Goal: Use online tool/utility: Utilize a website feature to perform a specific function

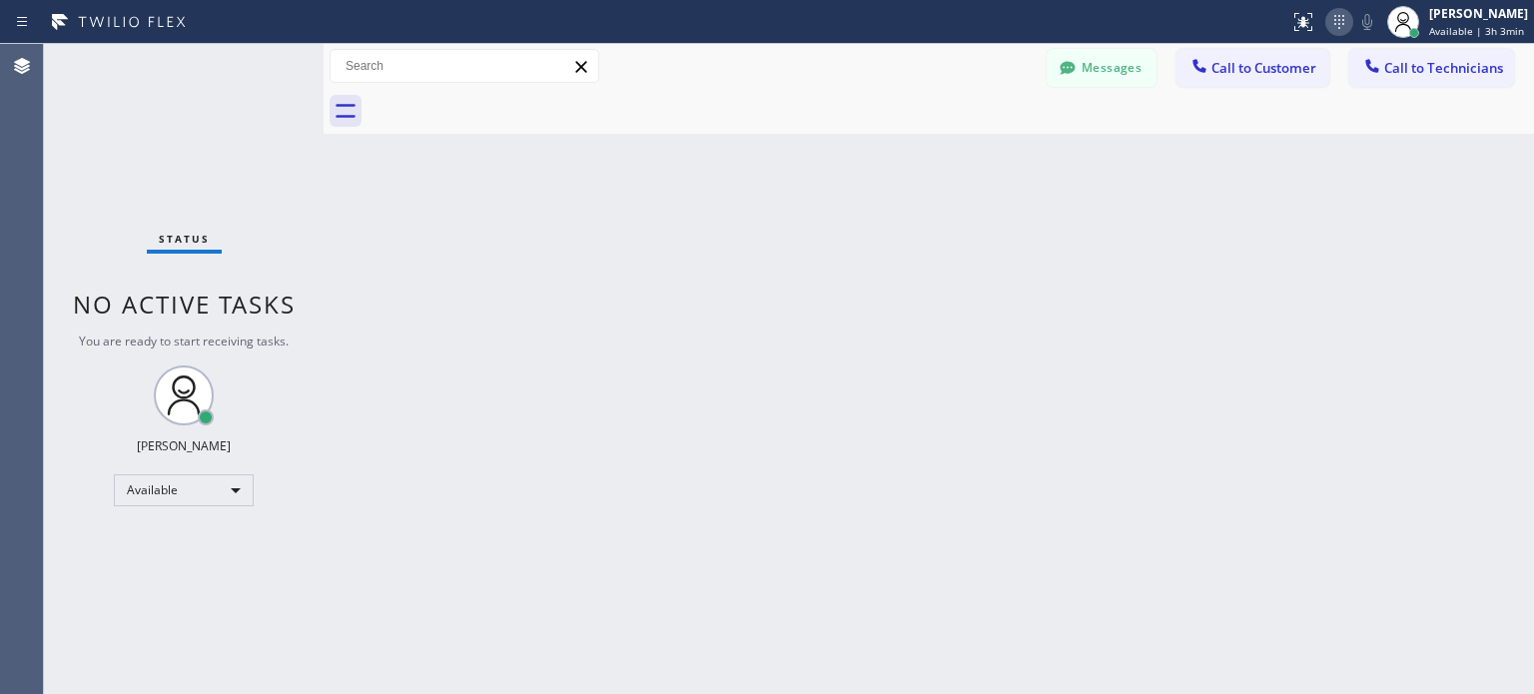
click at [1332, 27] on icon at bounding box center [1339, 22] width 24 height 24
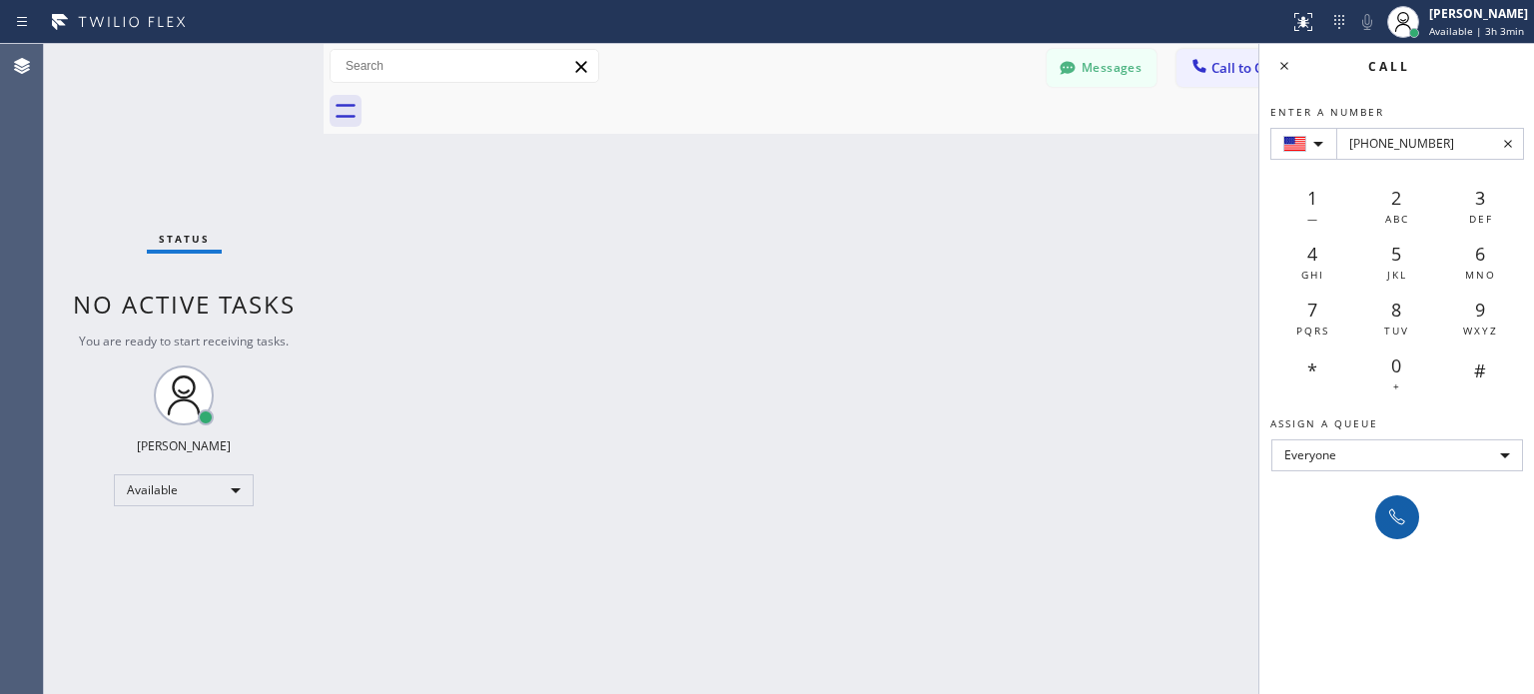
type input "[PHONE_NUMBER]"
click at [1392, 519] on icon at bounding box center [1397, 517] width 24 height 24
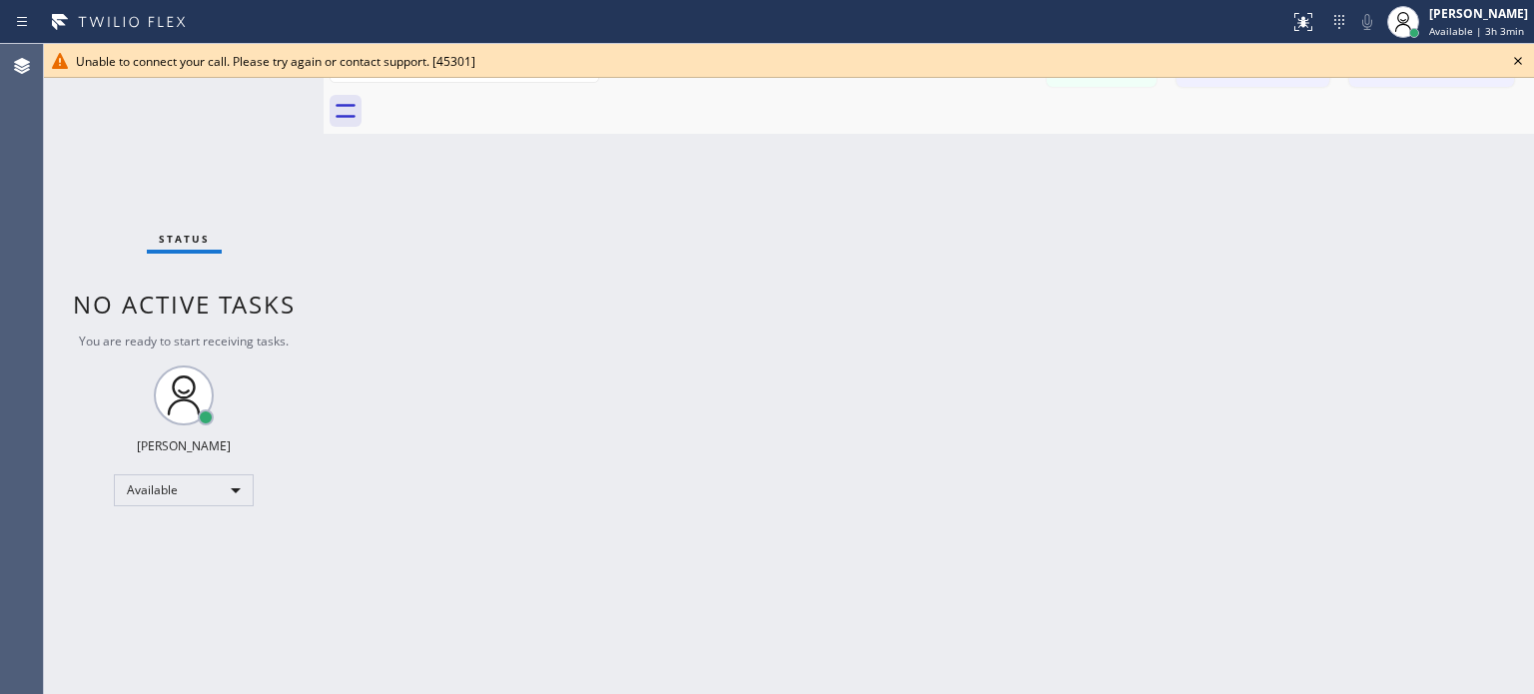
click at [1522, 59] on icon at bounding box center [1518, 61] width 24 height 24
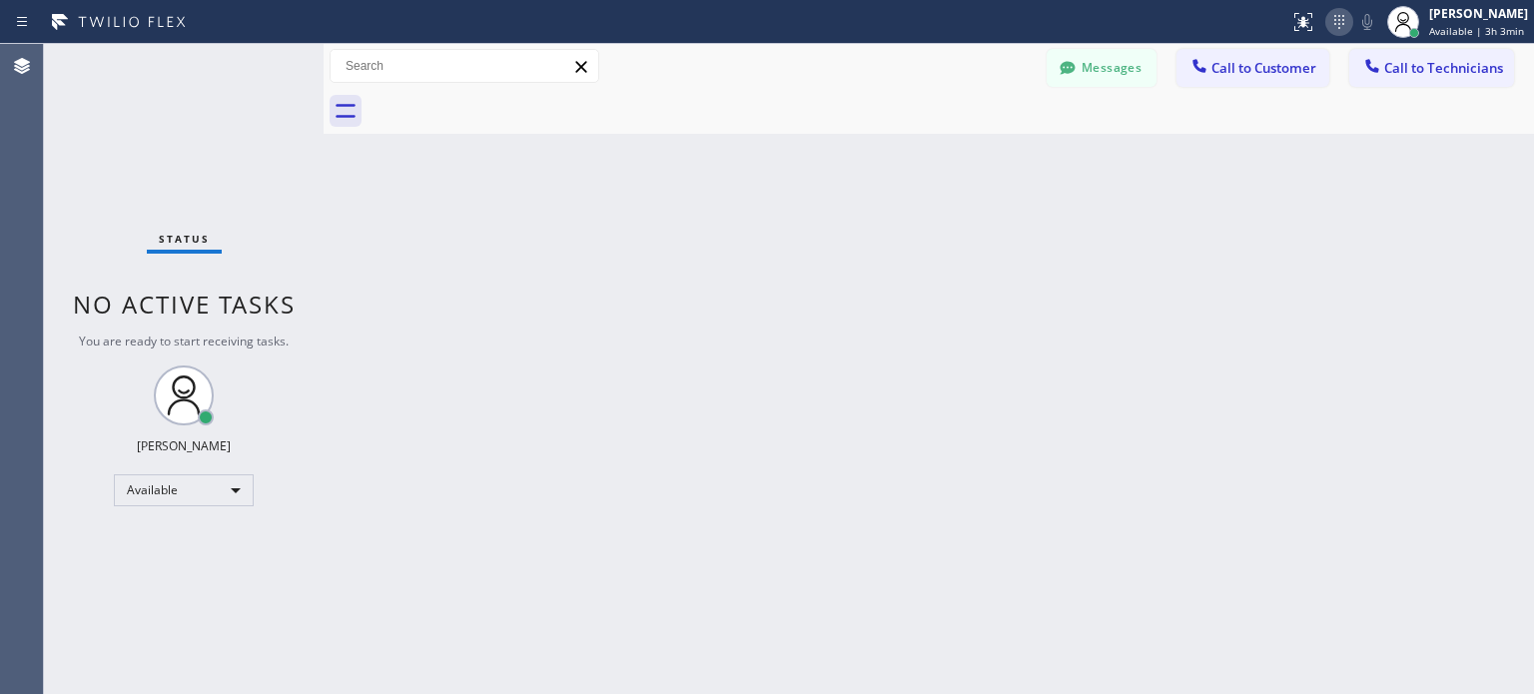
click at [1336, 23] on icon at bounding box center [1339, 22] width 24 height 24
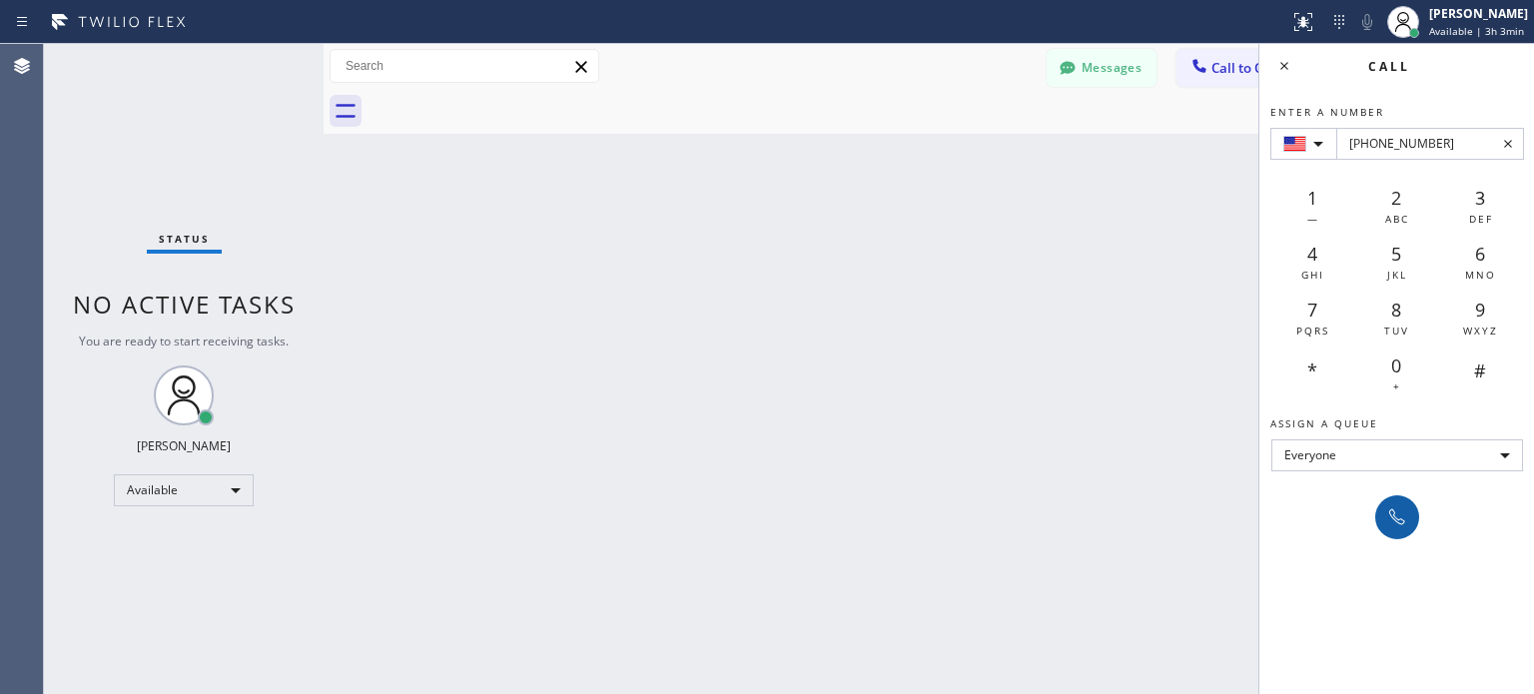
type input "[PHONE_NUMBER]"
click at [1382, 516] on button at bounding box center [1397, 517] width 44 height 44
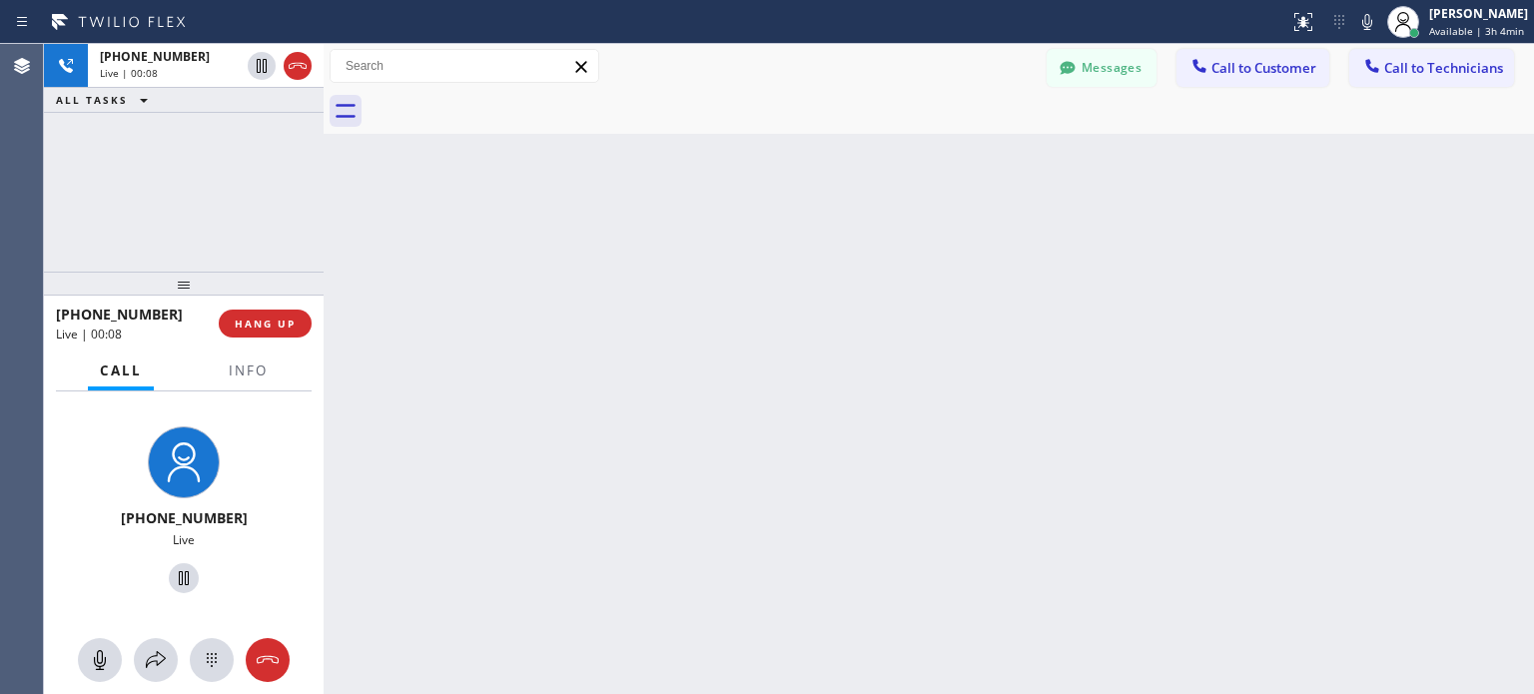
click at [240, 296] on div at bounding box center [184, 284] width 280 height 24
click at [252, 312] on button "HANG UP" at bounding box center [265, 324] width 93 height 28
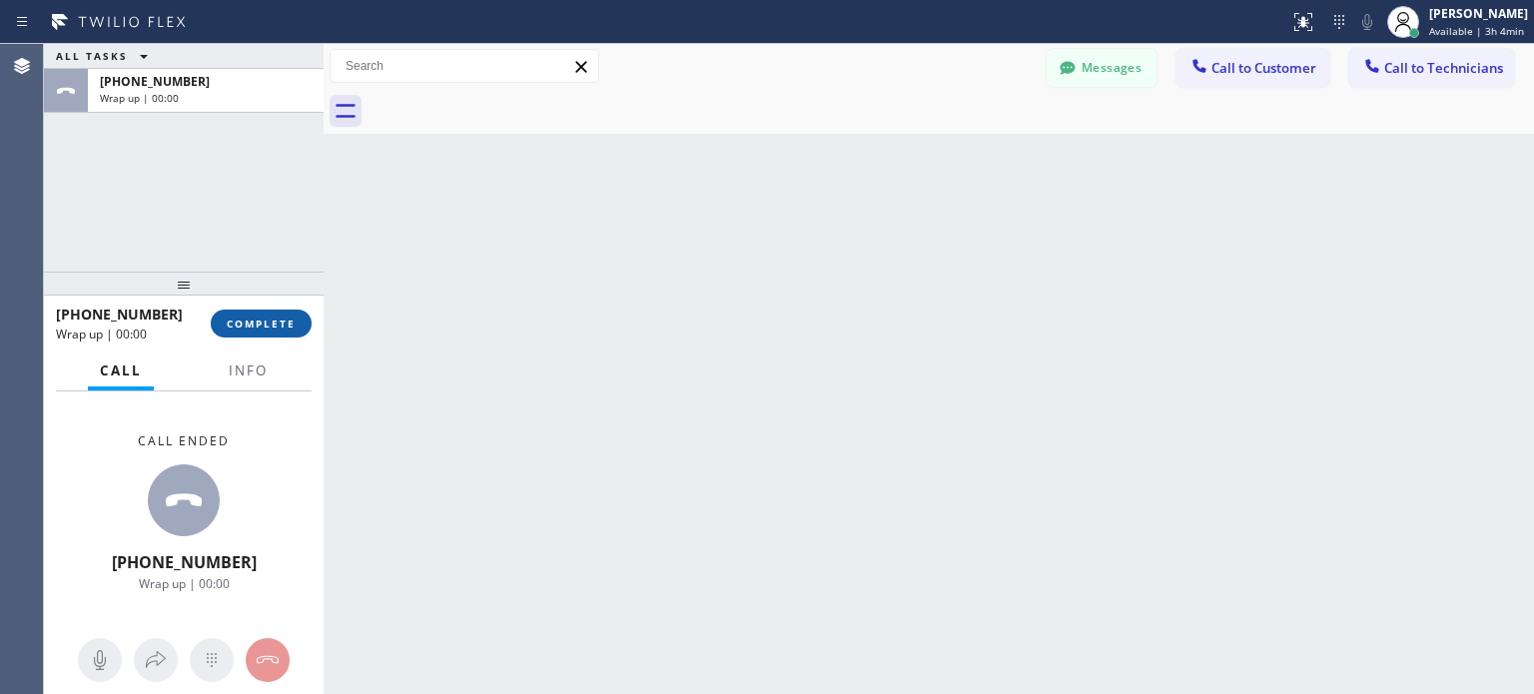
click at [288, 318] on span "COMPLETE" at bounding box center [261, 324] width 69 height 14
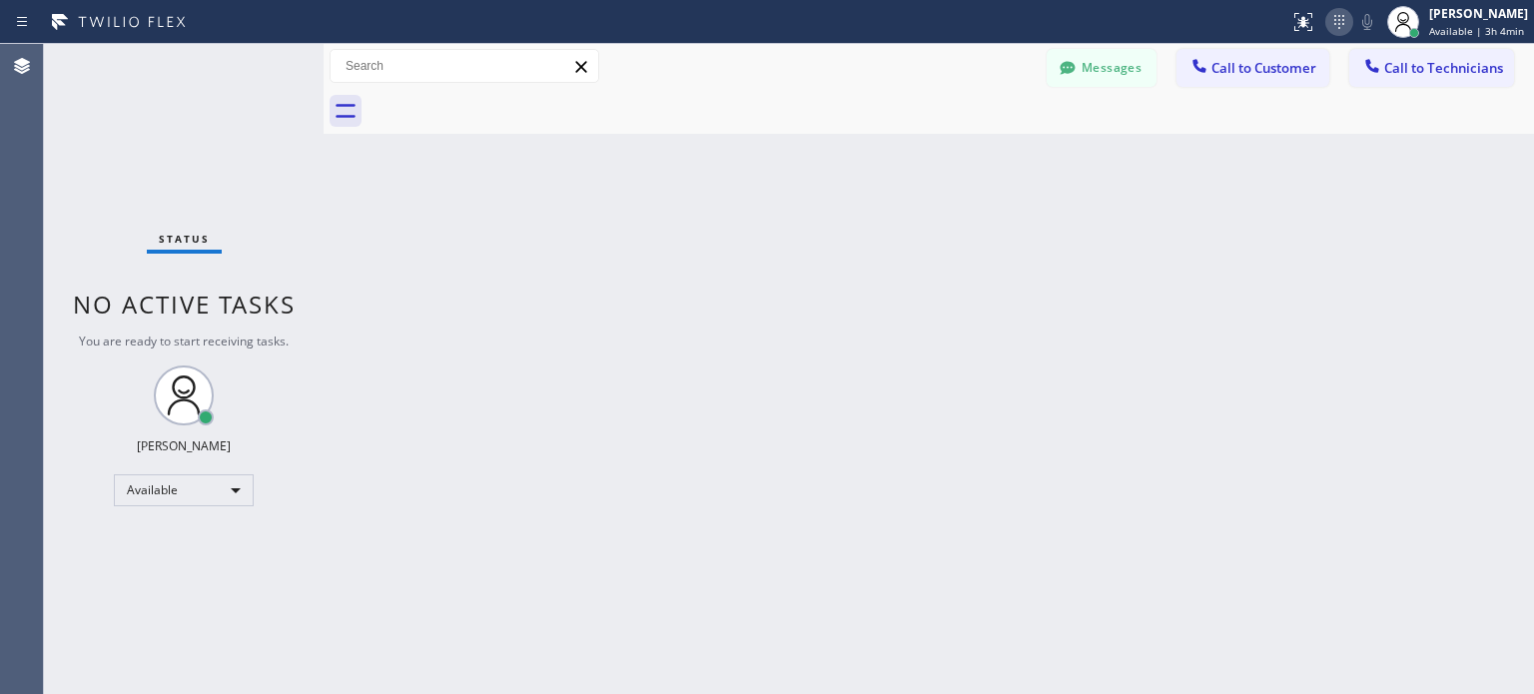
click at [1327, 16] on icon at bounding box center [1339, 22] width 24 height 24
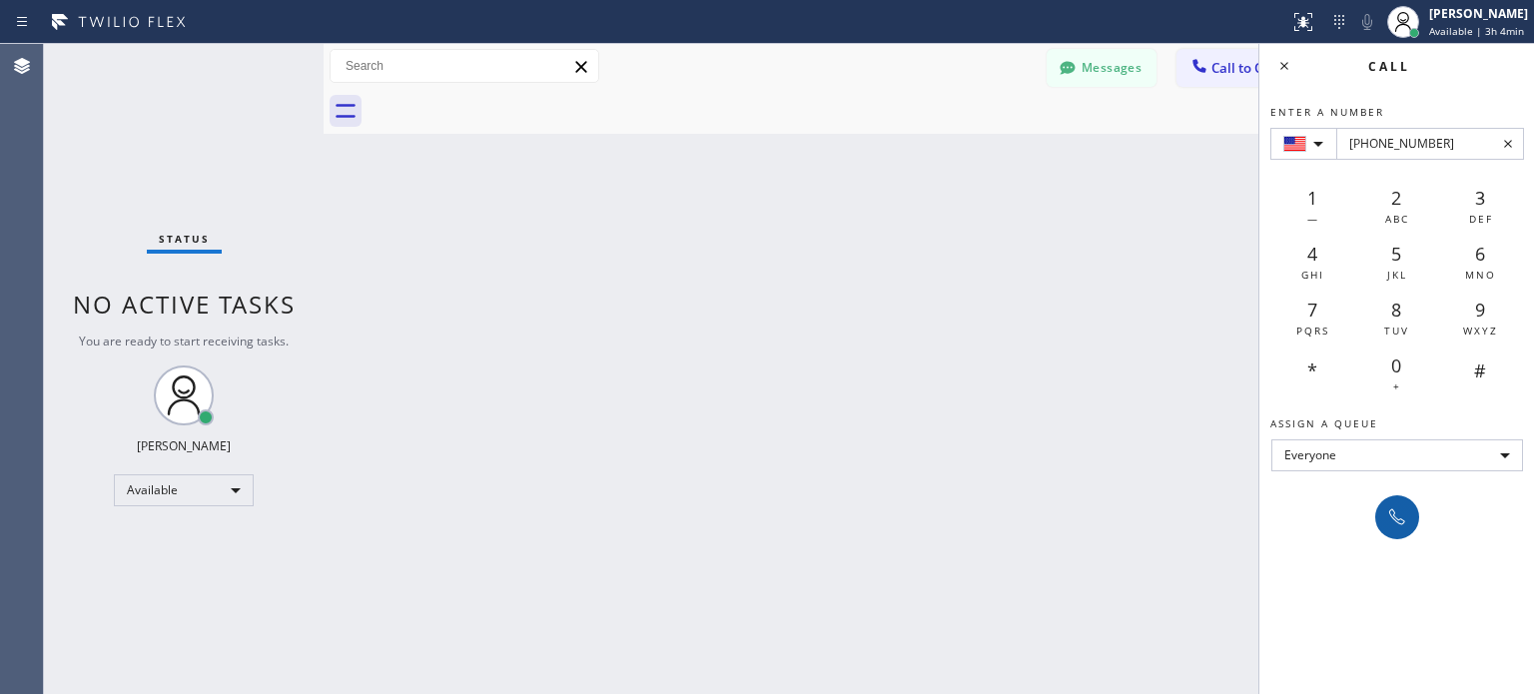
type input "[PHONE_NUMBER]"
click at [1391, 499] on button at bounding box center [1397, 517] width 44 height 44
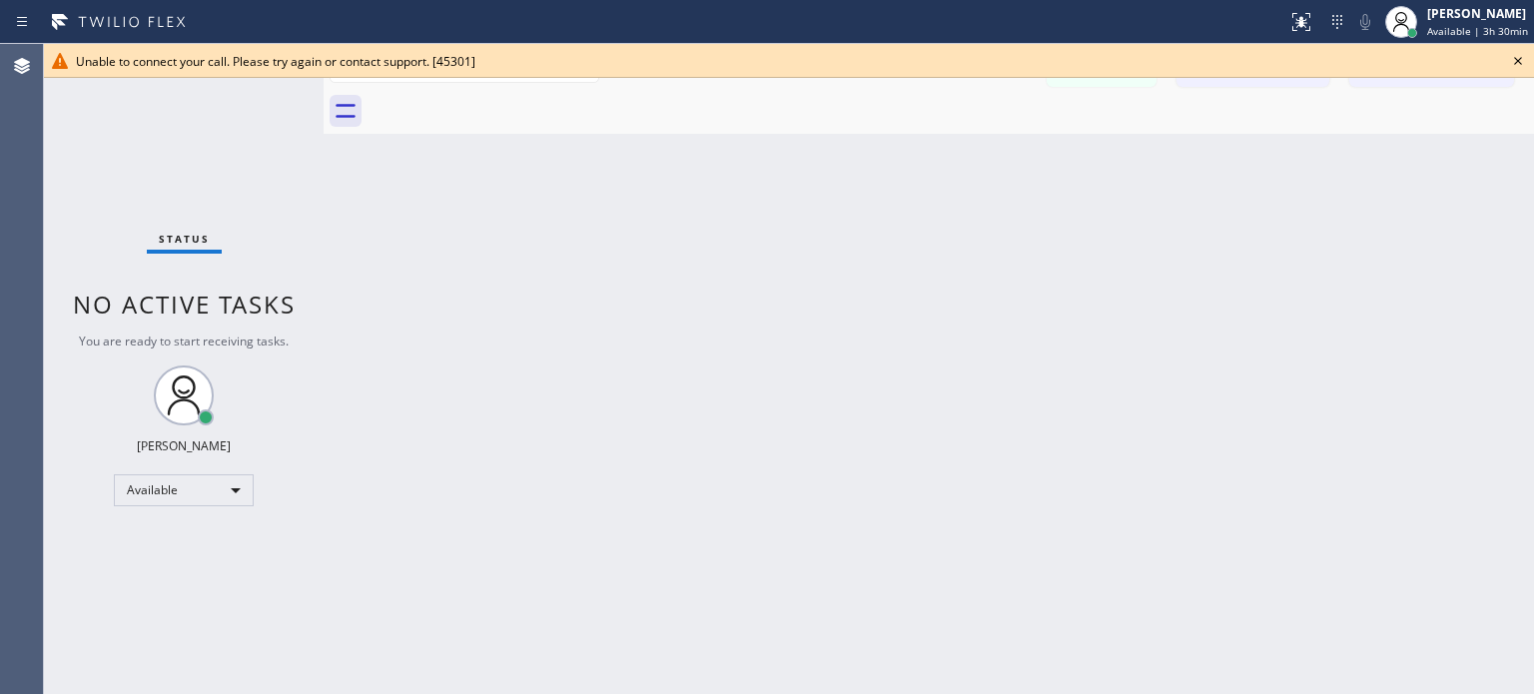
click at [1515, 63] on icon at bounding box center [1518, 61] width 8 height 8
